Goal: Task Accomplishment & Management: Use online tool/utility

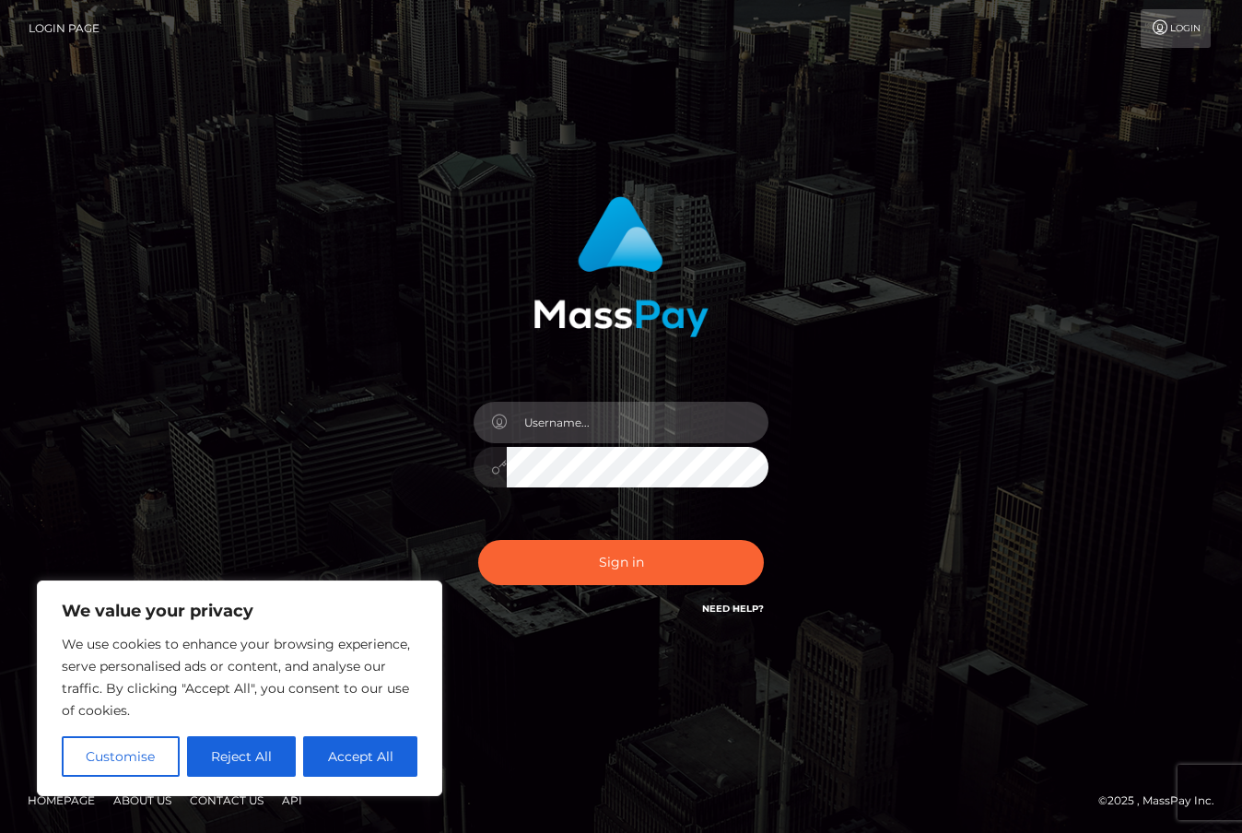
click at [604, 420] on input "text" at bounding box center [638, 422] width 262 height 41
type input "duquesne.rahm"
click at [478, 540] on button "Sign in" at bounding box center [621, 562] width 286 height 45
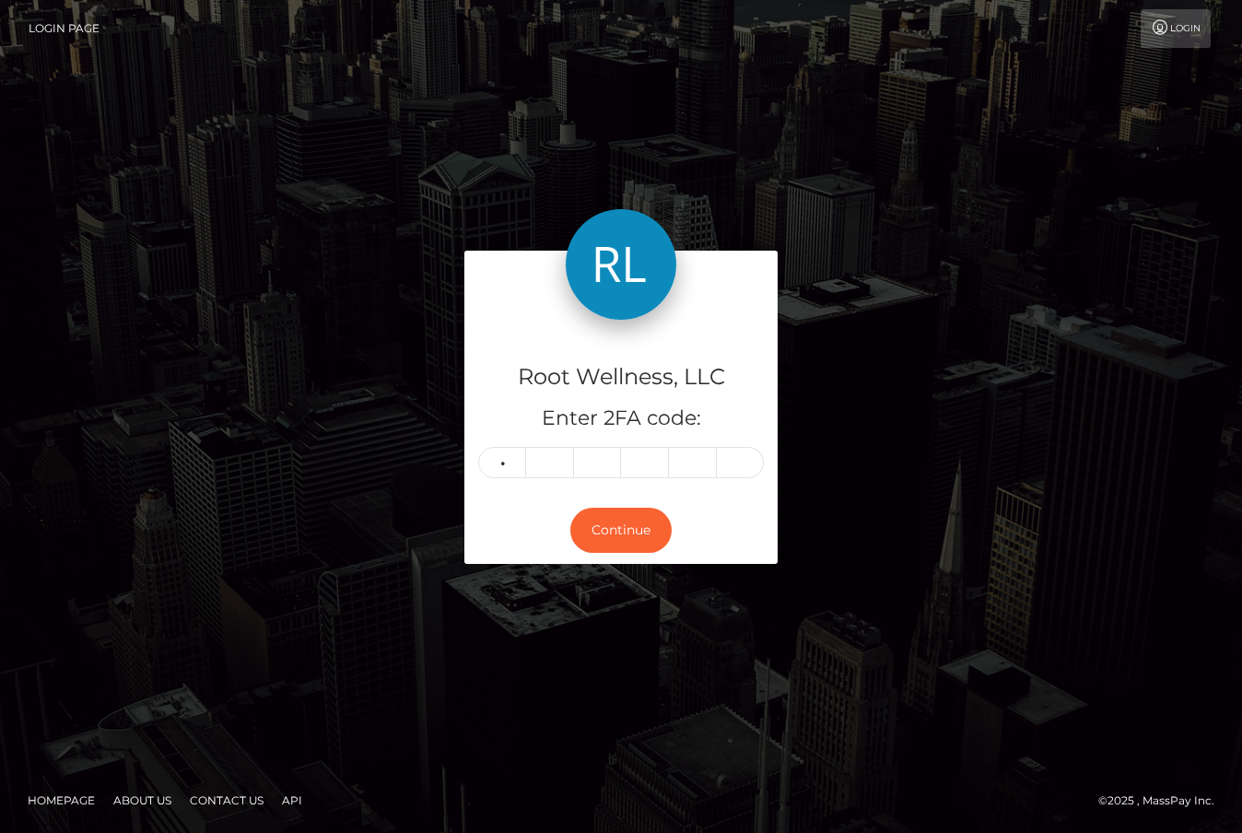
type input "4"
type input "9"
type input "5"
type input "4"
type input "5"
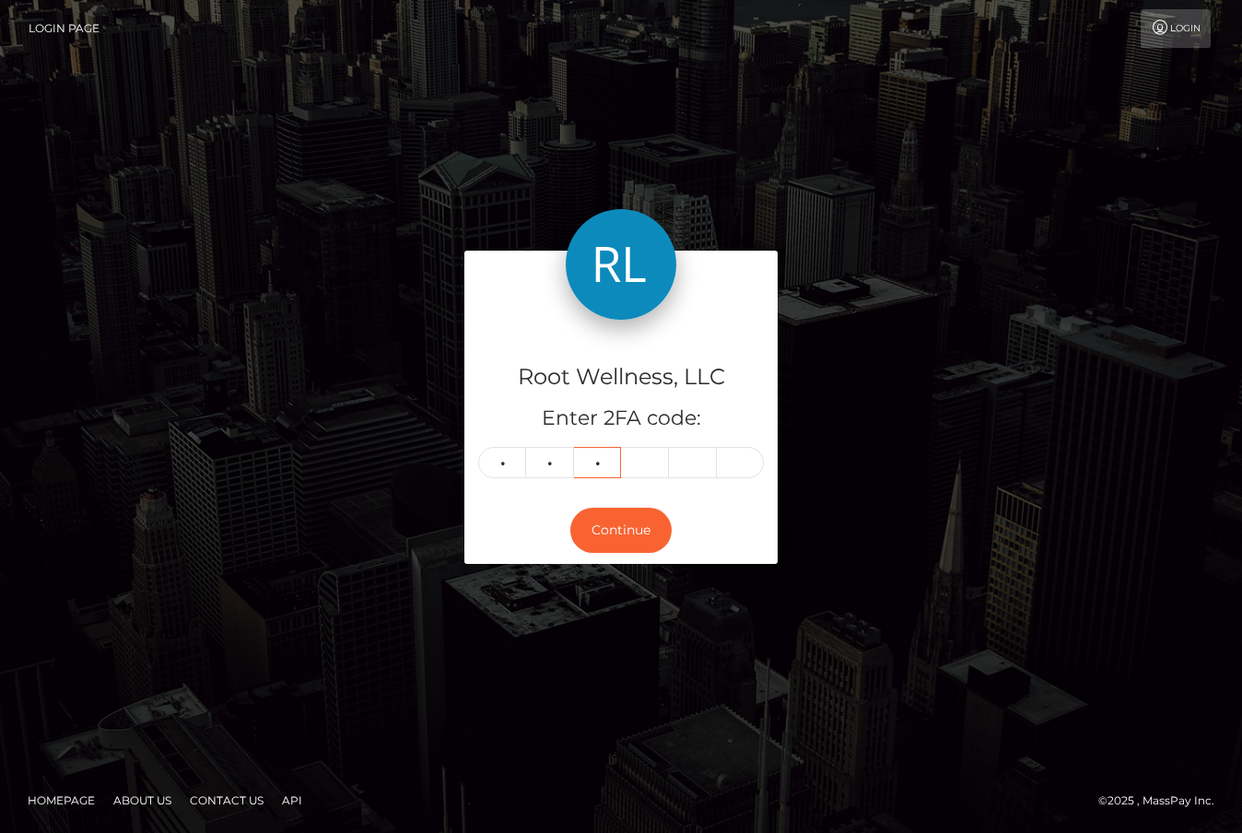
type input "1"
type input "9"
type input "2"
type input "4"
click at [611, 534] on button "Continue" at bounding box center [621, 530] width 101 height 45
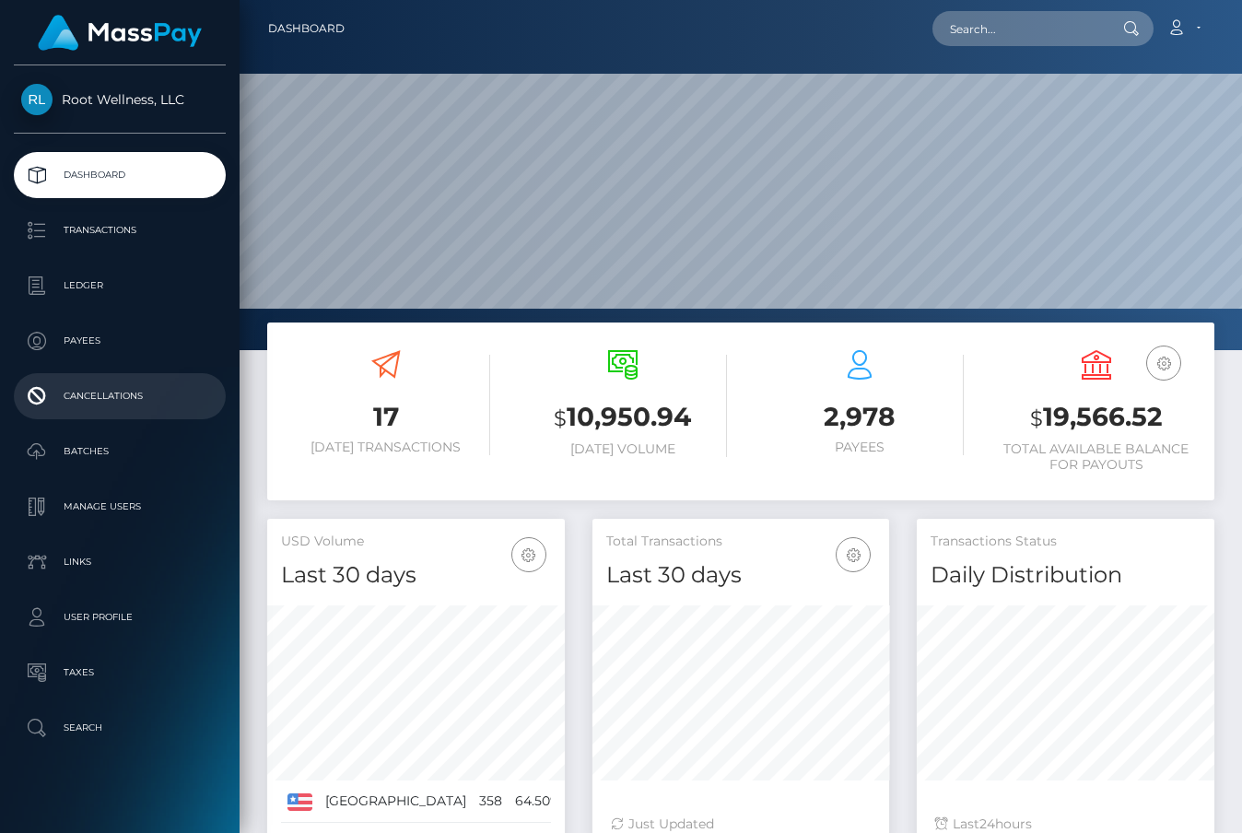
scroll to position [326, 298]
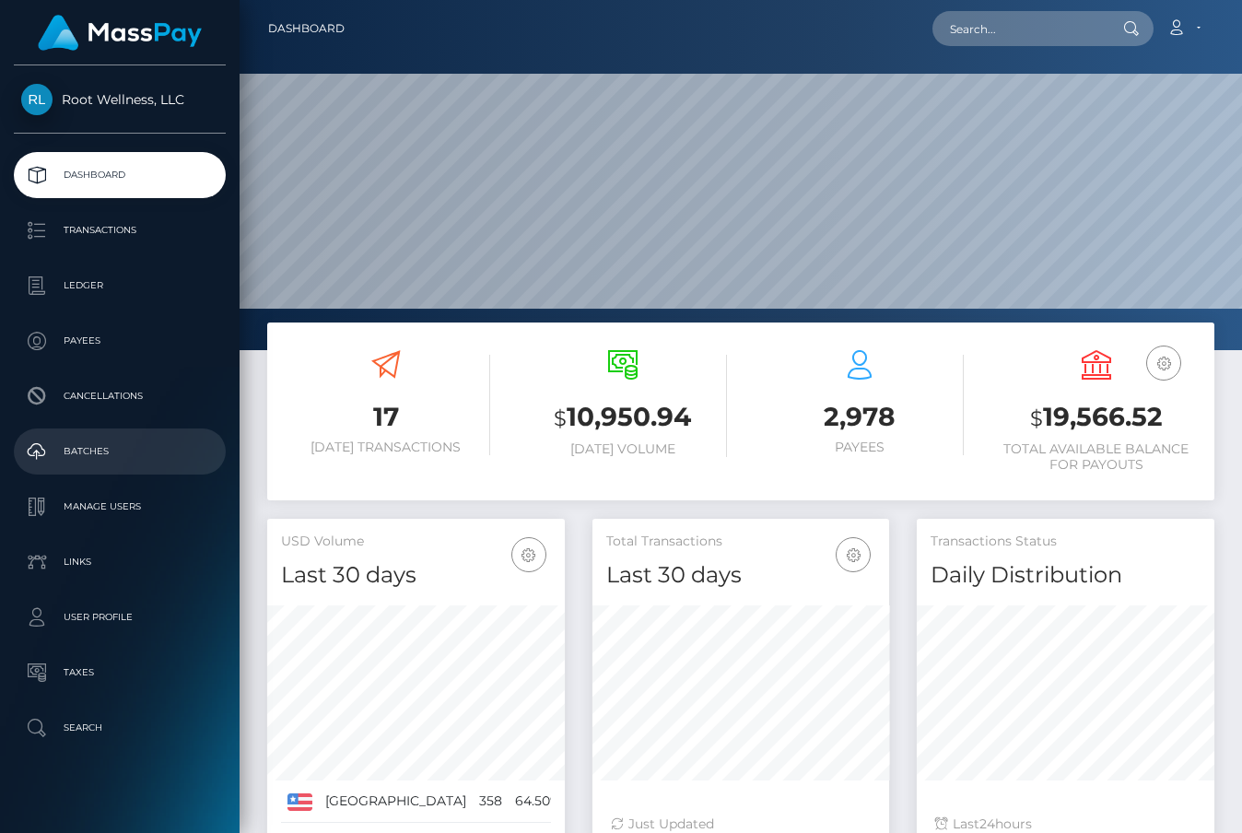
click at [82, 440] on p "Batches" at bounding box center [119, 452] width 197 height 28
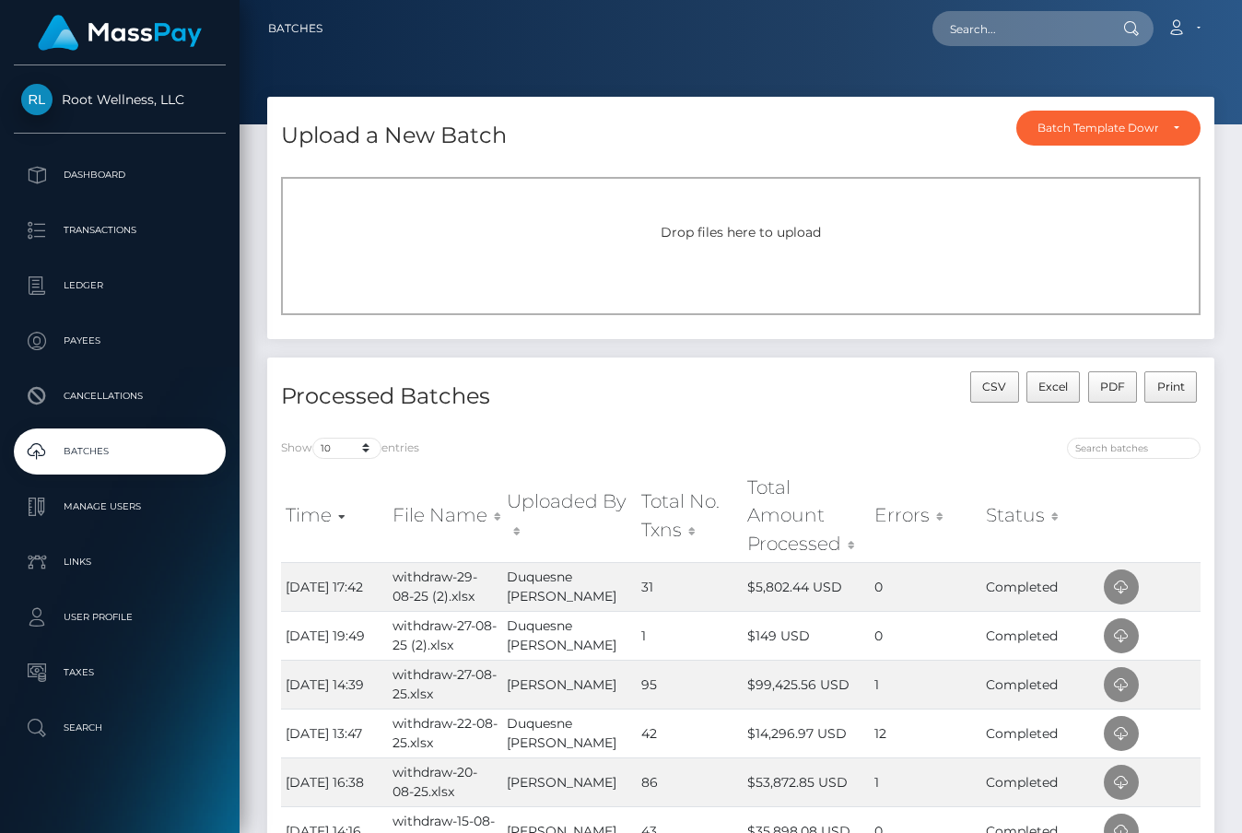
click at [662, 276] on div "Drop files here to upload" at bounding box center [741, 246] width 920 height 138
